Goal: Information Seeking & Learning: Check status

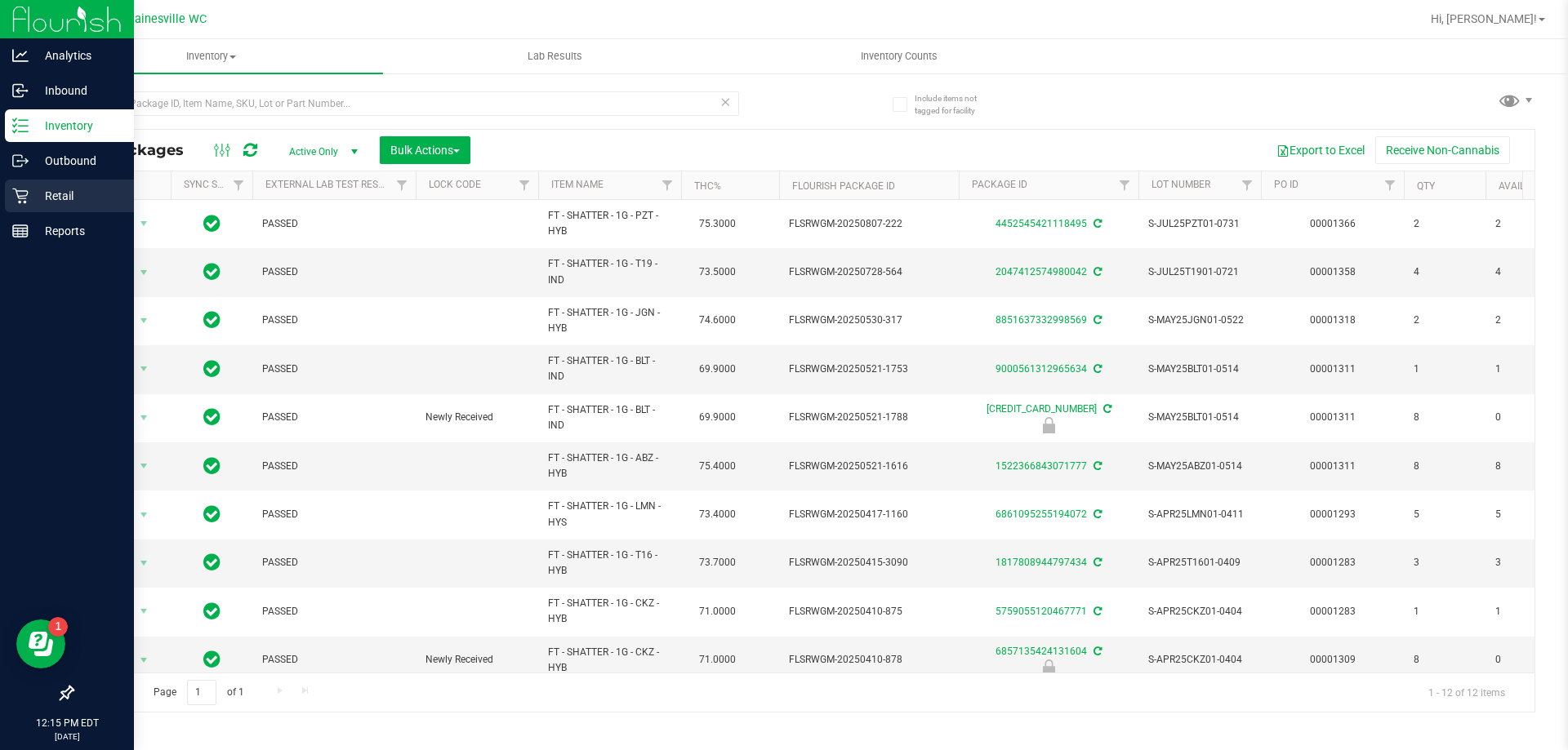
click at [51, 204] on p "Retail" at bounding box center [77, 196] width 98 height 20
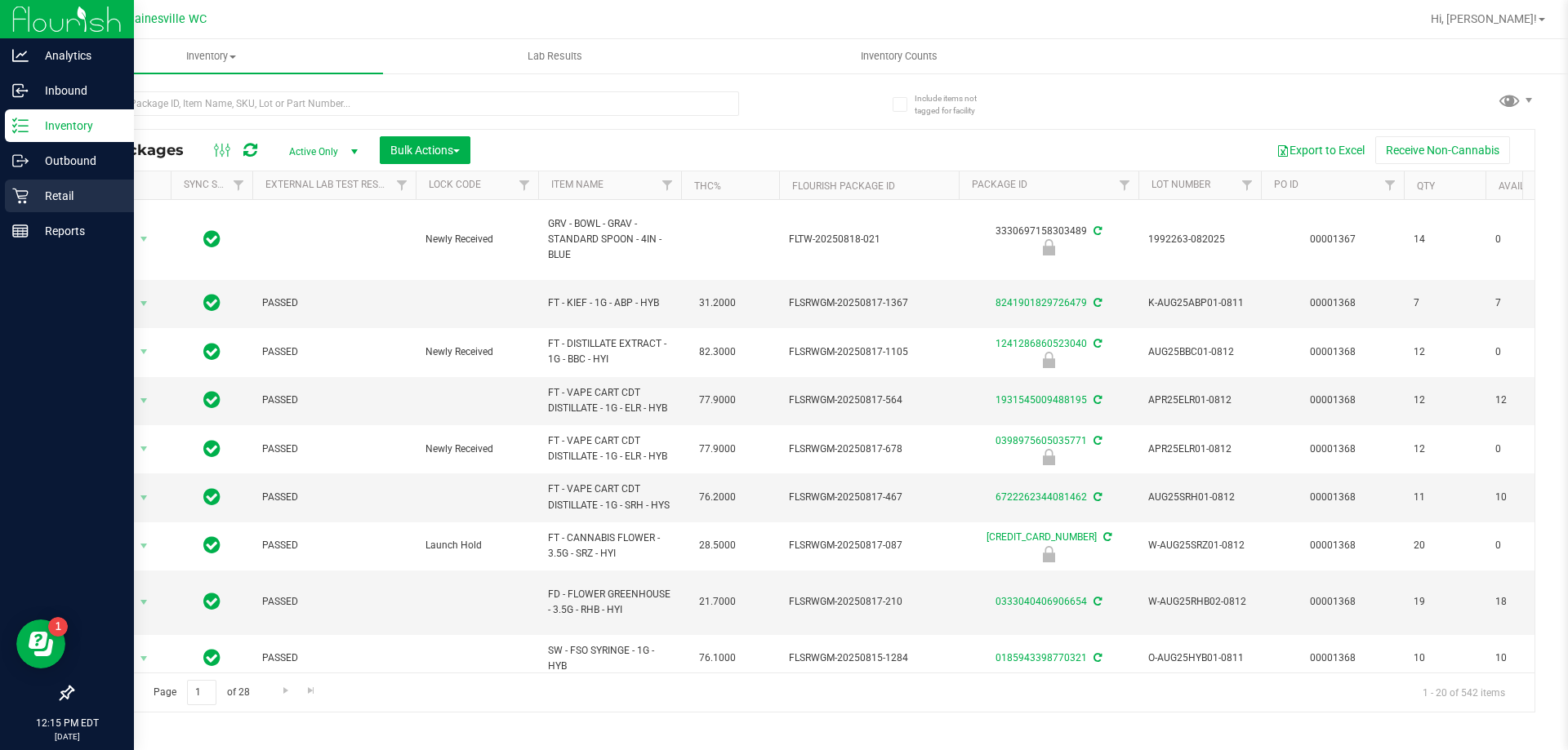
click at [65, 200] on p "Retail" at bounding box center [77, 196] width 98 height 20
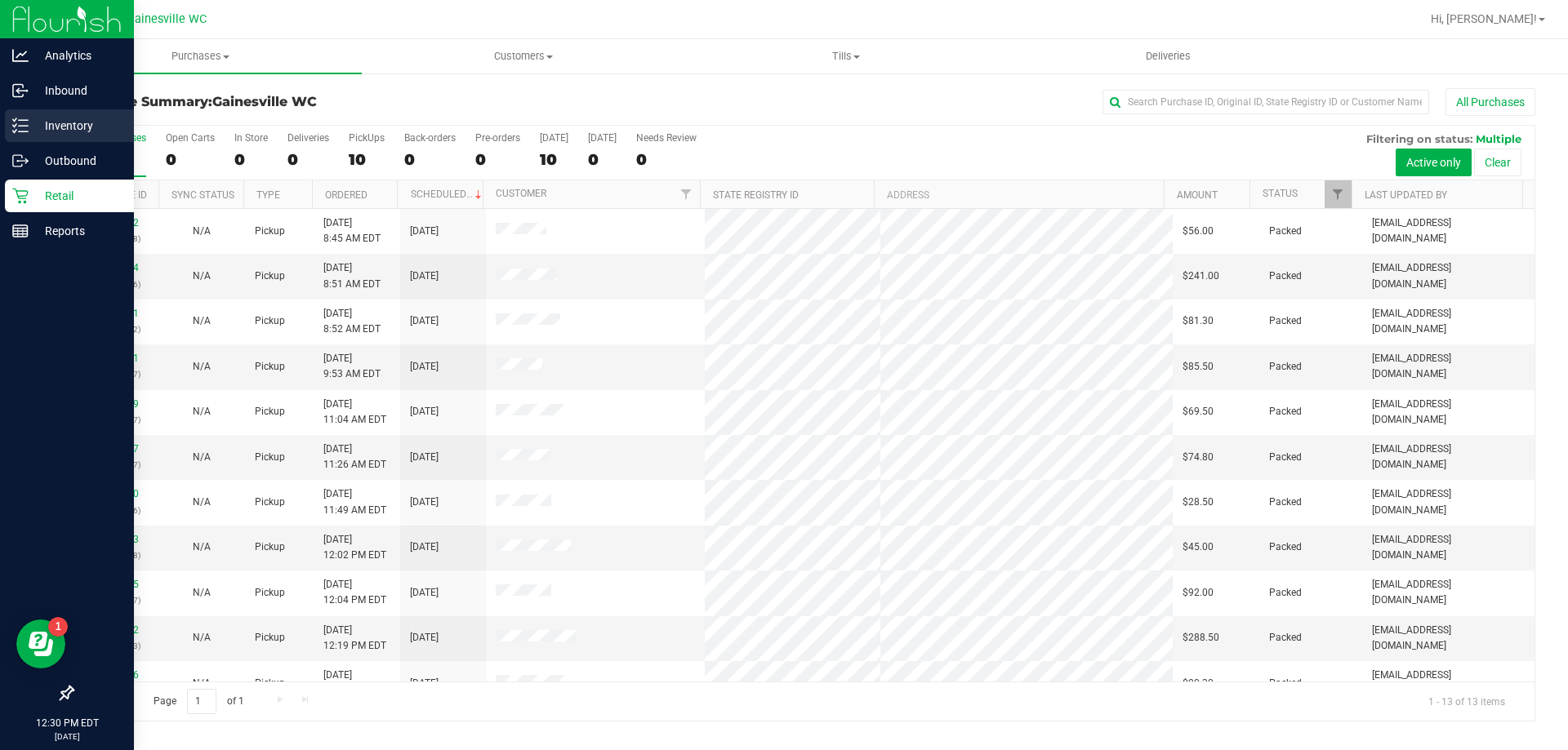
click at [17, 129] on icon at bounding box center [20, 125] width 17 height 17
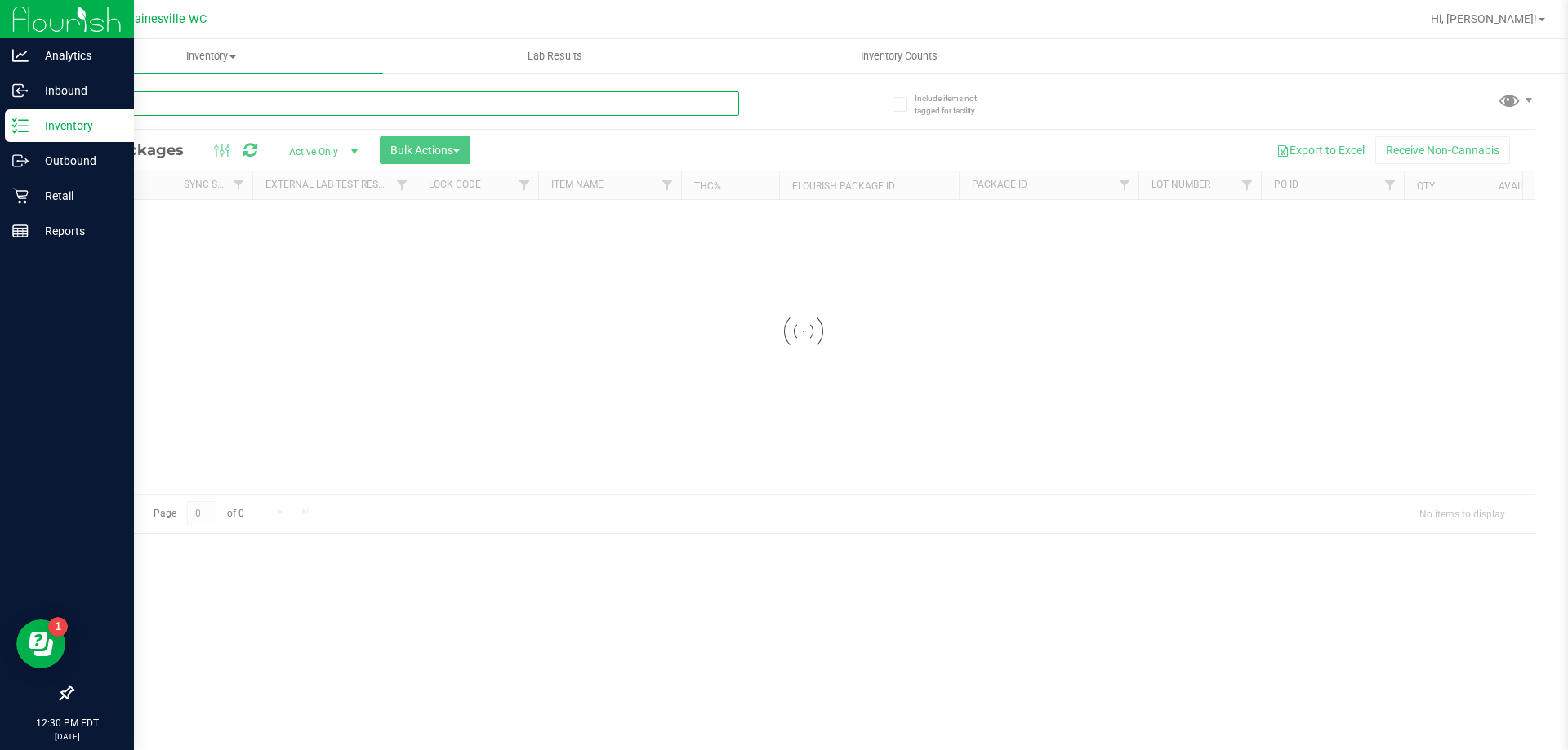
drag, startPoint x: 250, startPoint y: 102, endPoint x: 235, endPoint y: 106, distance: 15.5
click at [252, 102] on input "text" at bounding box center [405, 104] width 667 height 25
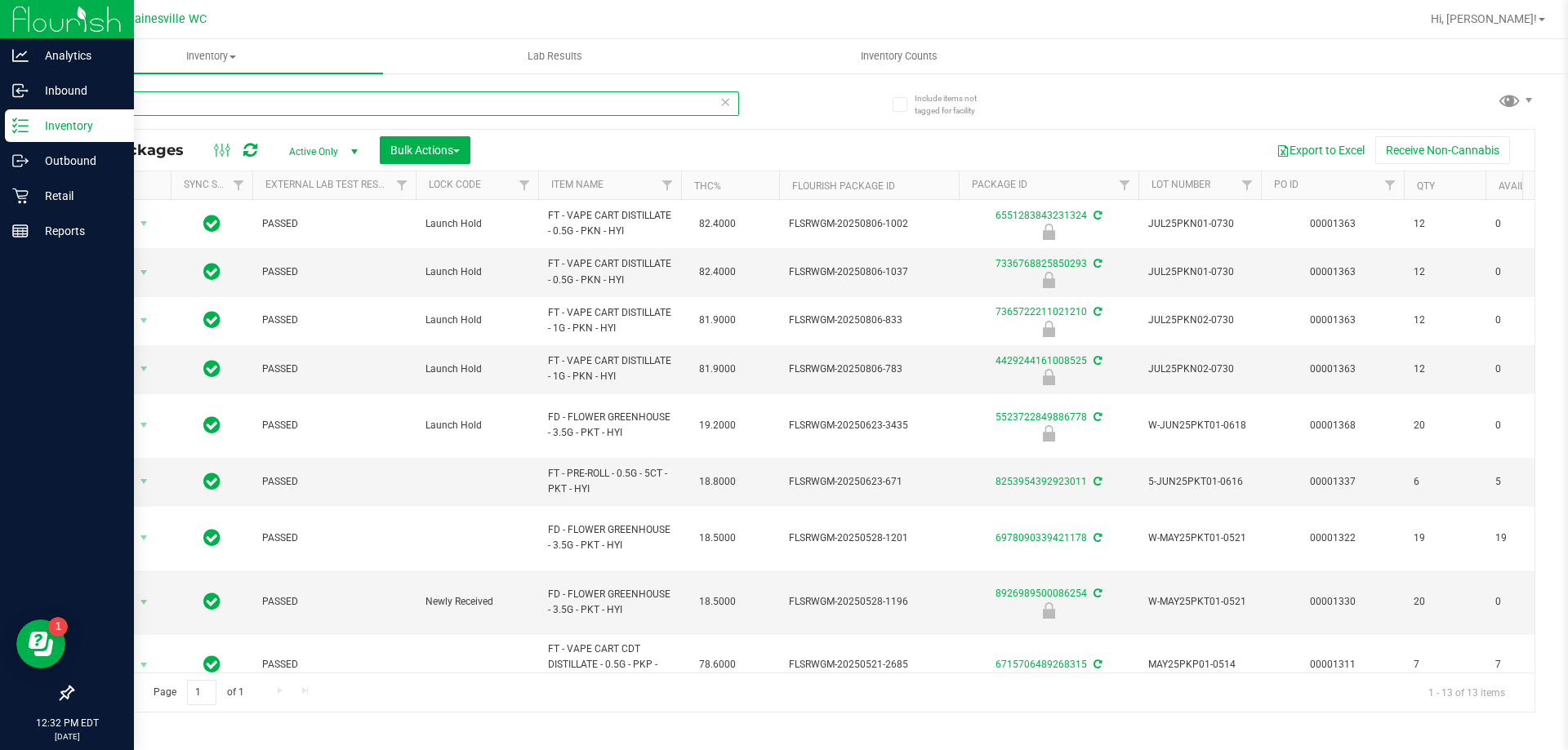
type input "pk"
click at [21, 190] on icon at bounding box center [20, 196] width 17 height 17
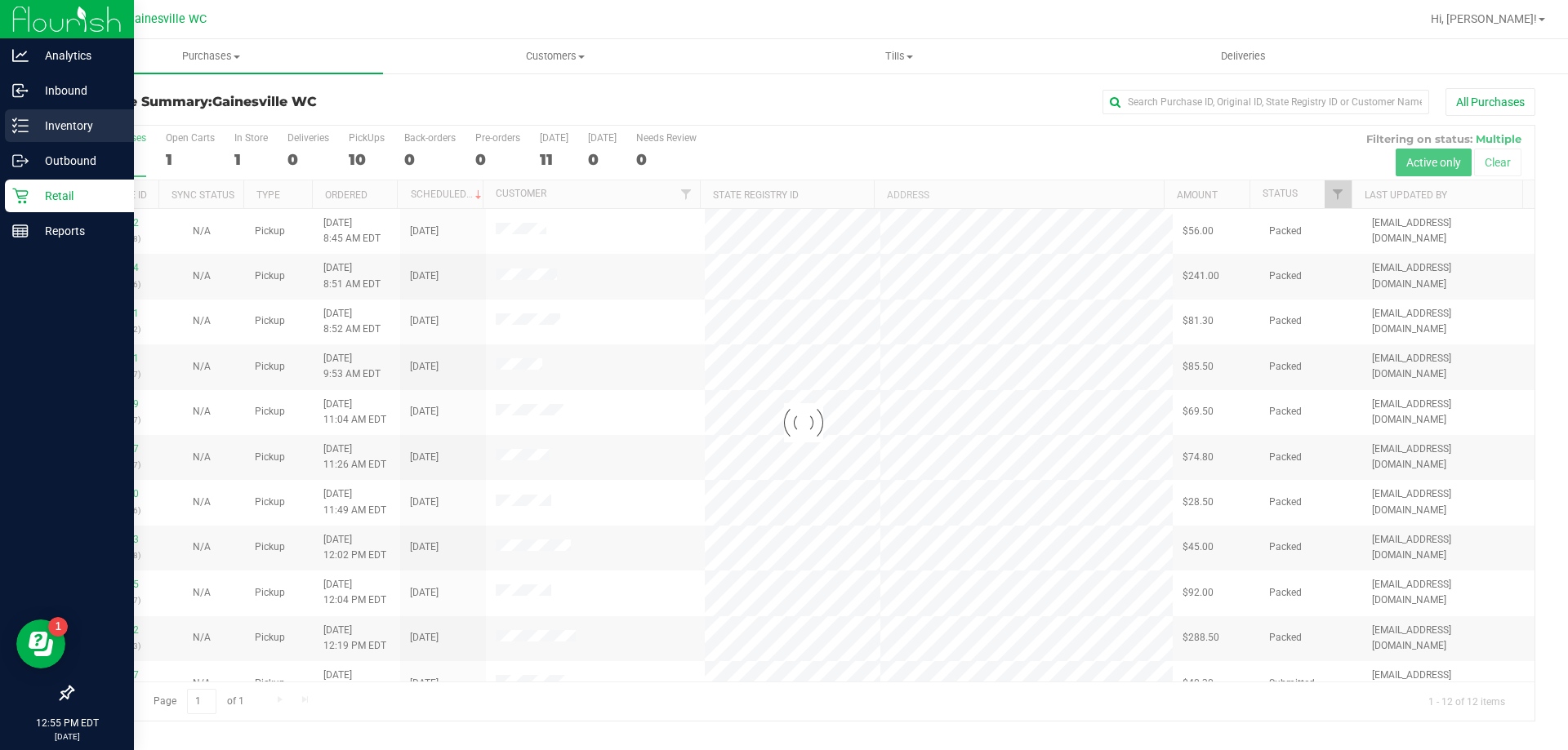
click at [27, 129] on icon at bounding box center [20, 125] width 17 height 17
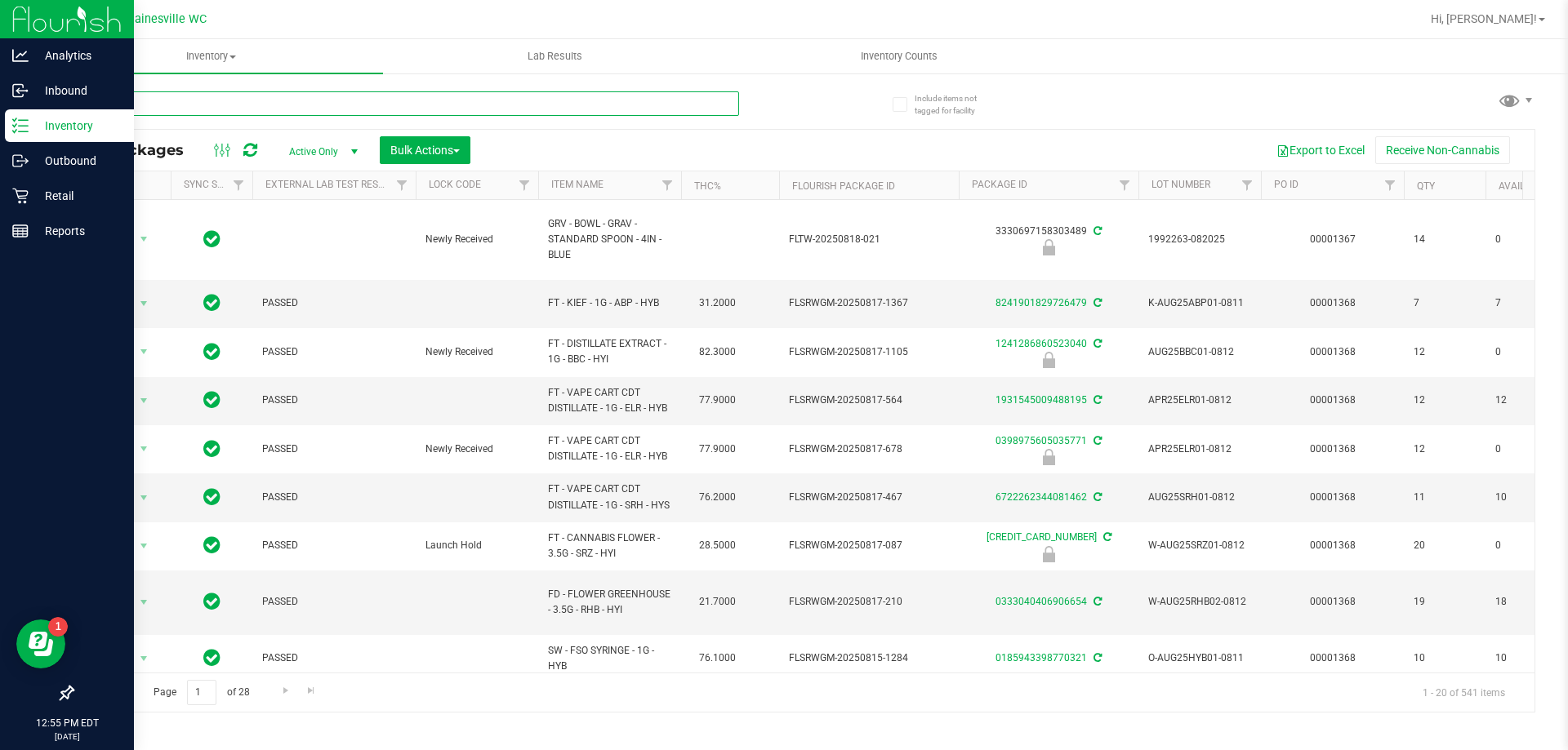
click at [332, 106] on input "text" at bounding box center [405, 104] width 667 height 25
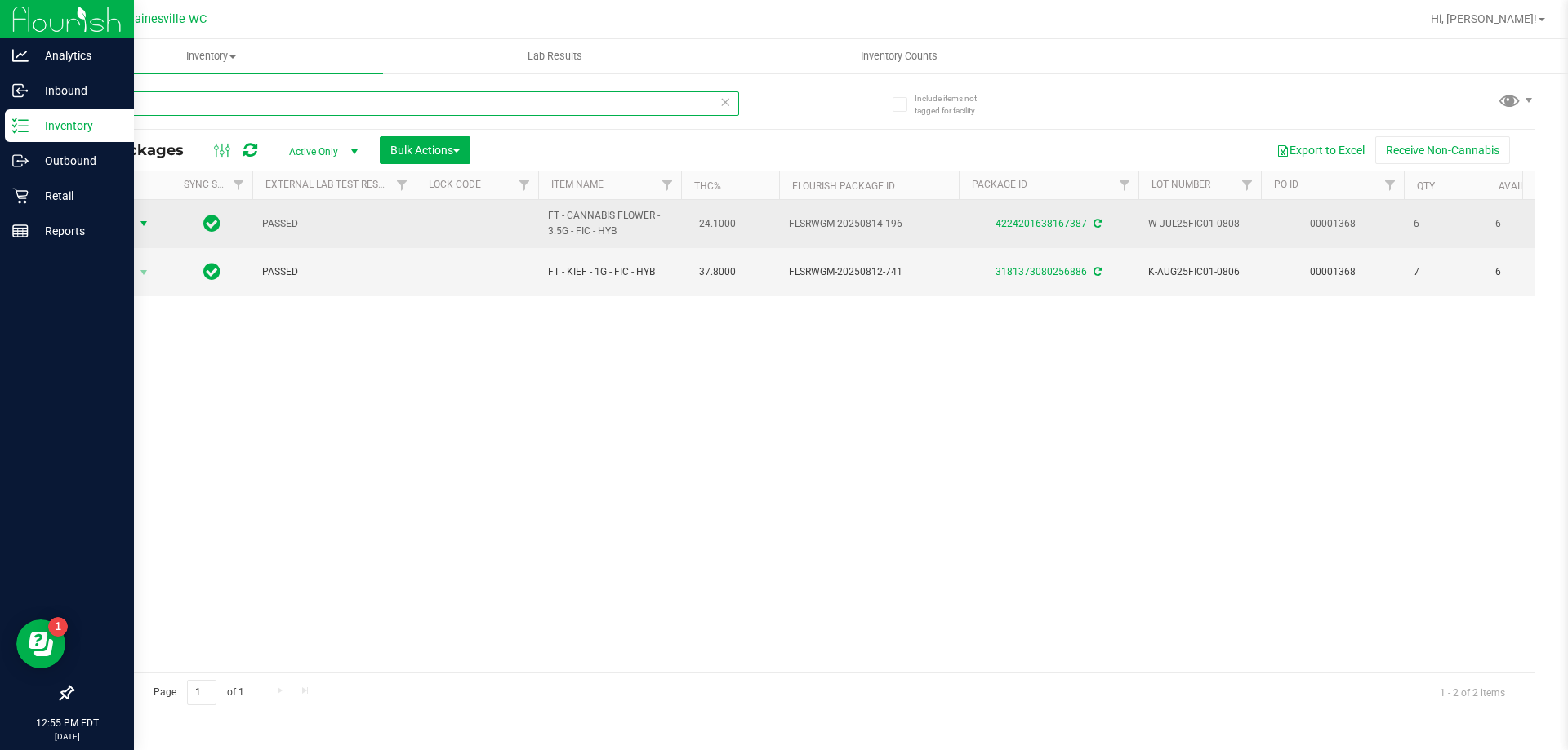
type input "fried"
click at [123, 223] on span "Action" at bounding box center [111, 223] width 44 height 23
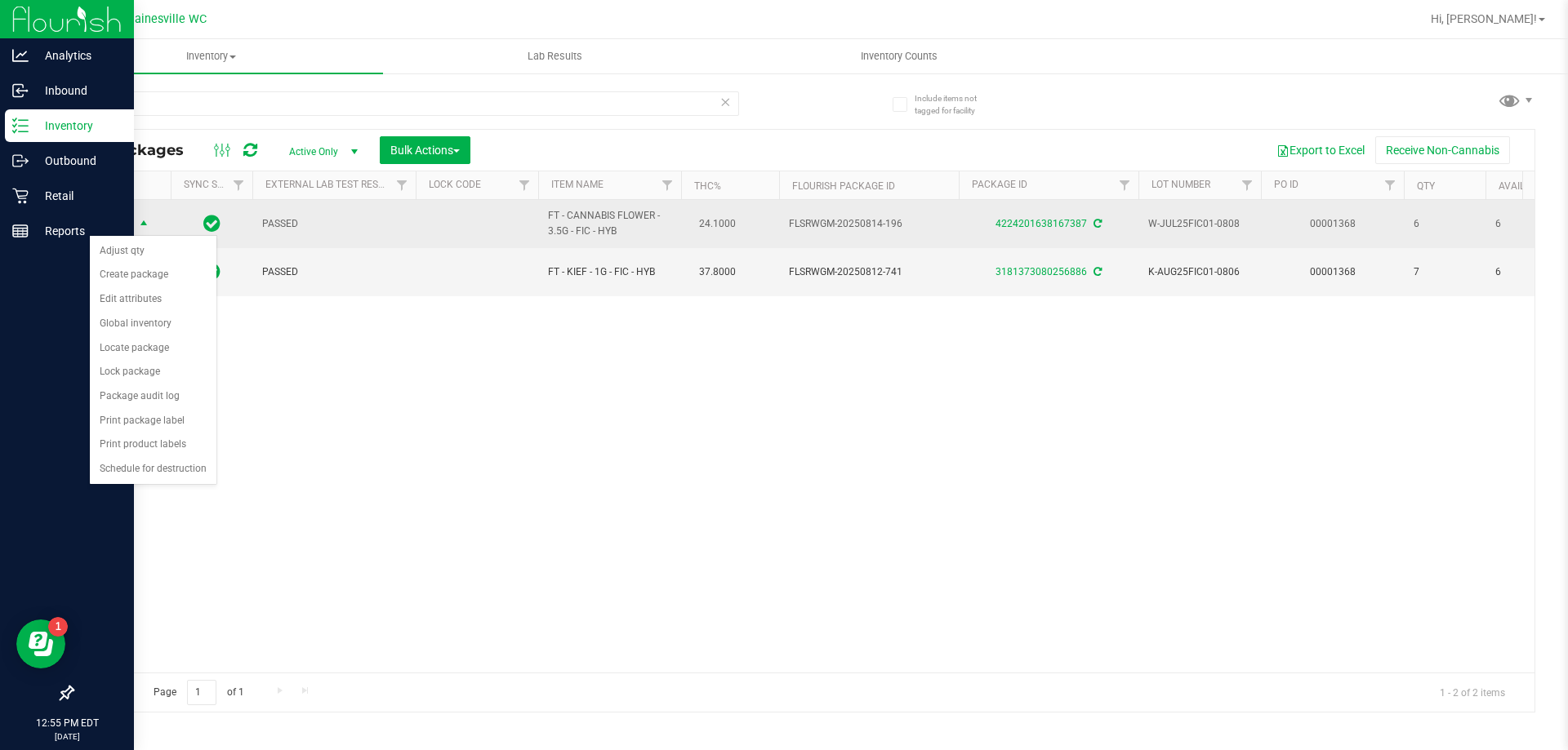
click at [286, 242] on td "PASSED" at bounding box center [333, 223] width 163 height 48
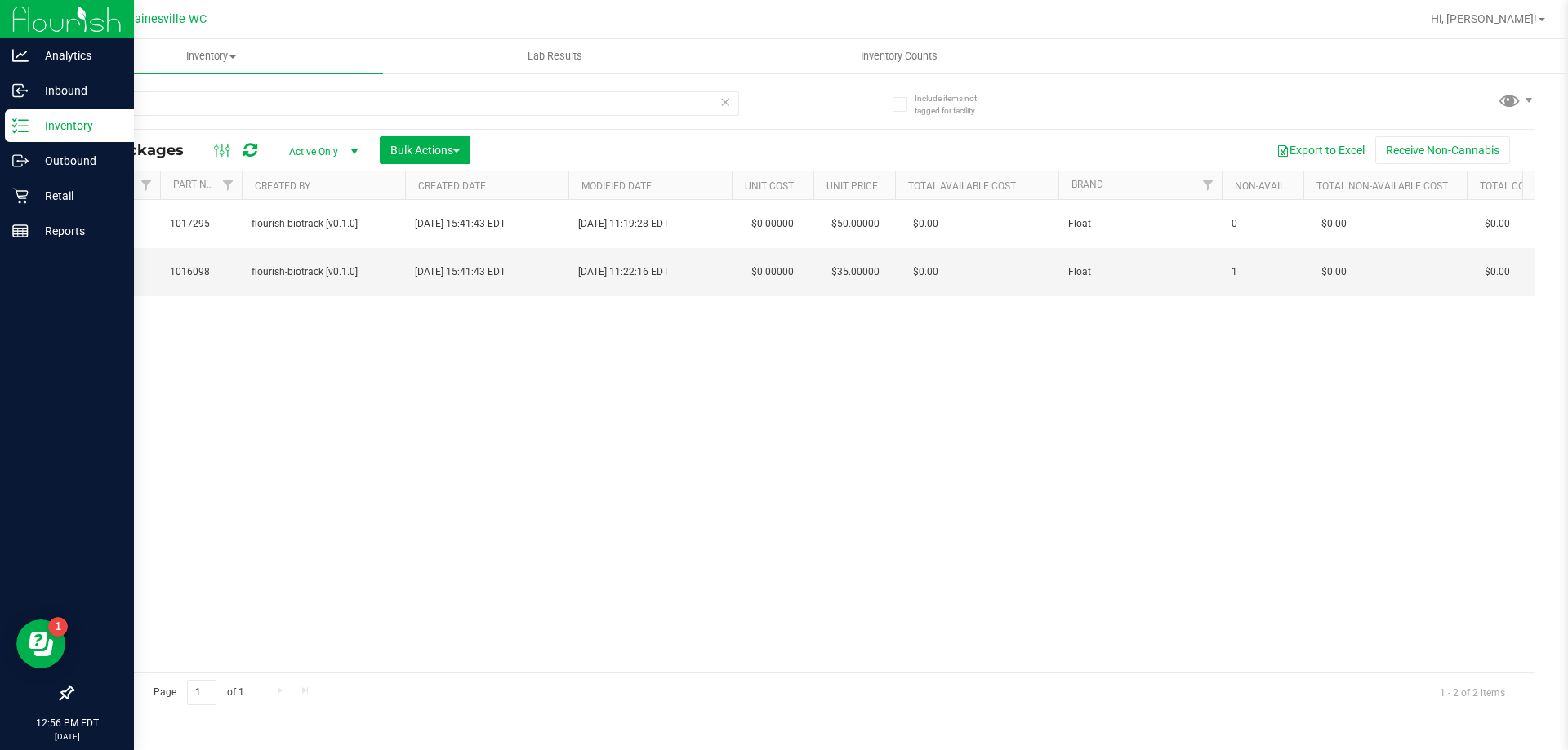
scroll to position [0, 3364]
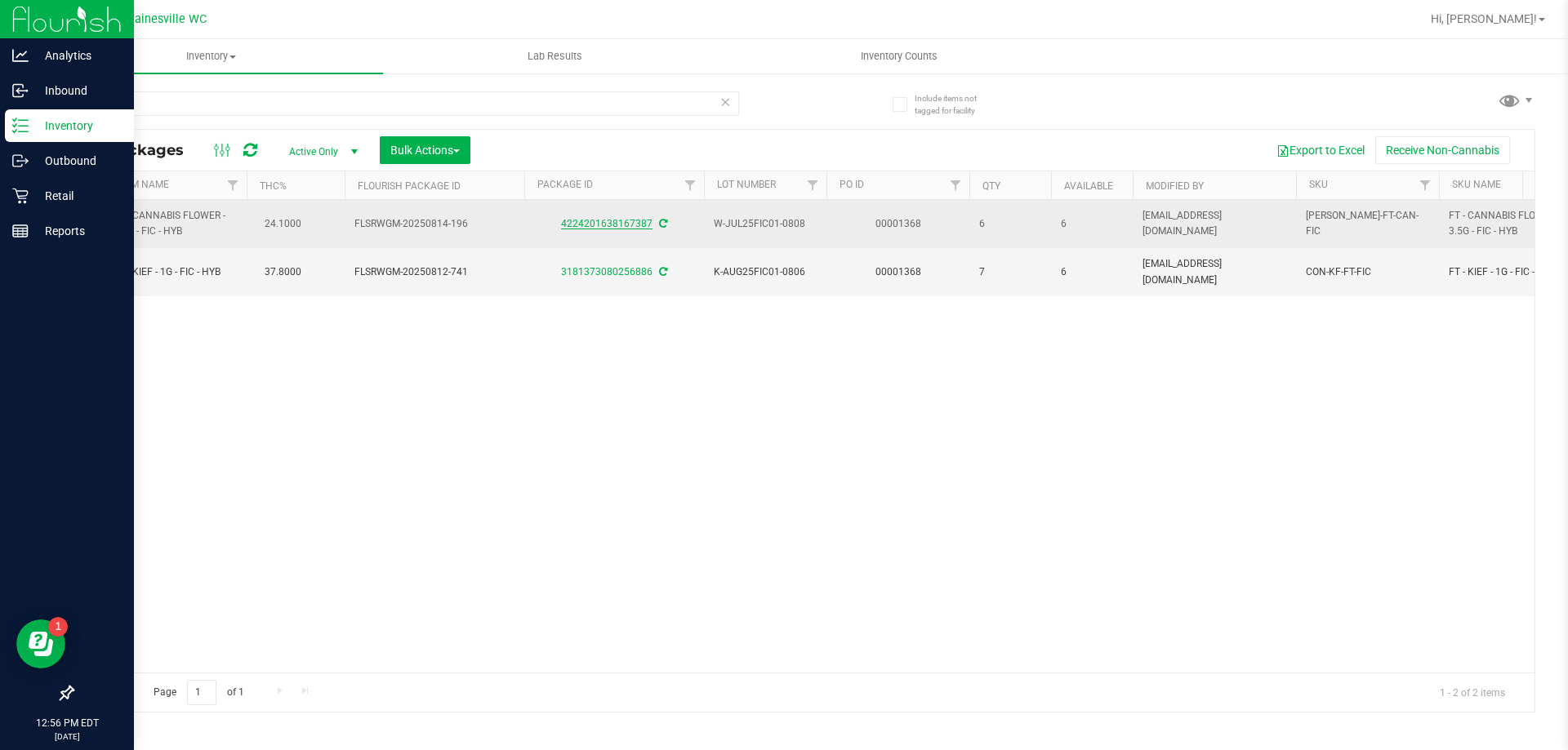
click at [593, 219] on link "4224201638167387" at bounding box center [607, 224] width 92 height 12
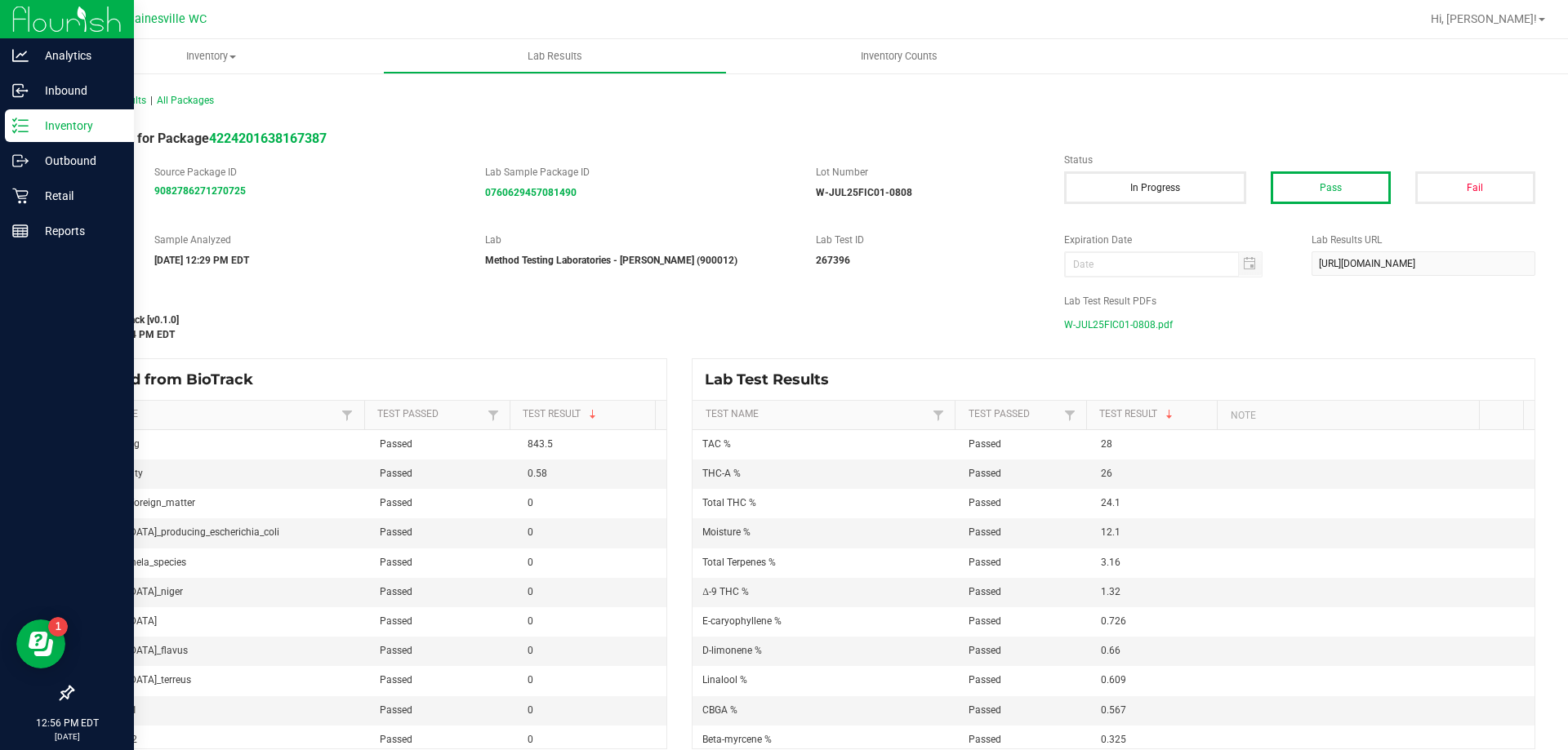
click at [1152, 332] on span "W-JUL25FIC01-0808.pdf" at bounding box center [1118, 325] width 109 height 25
